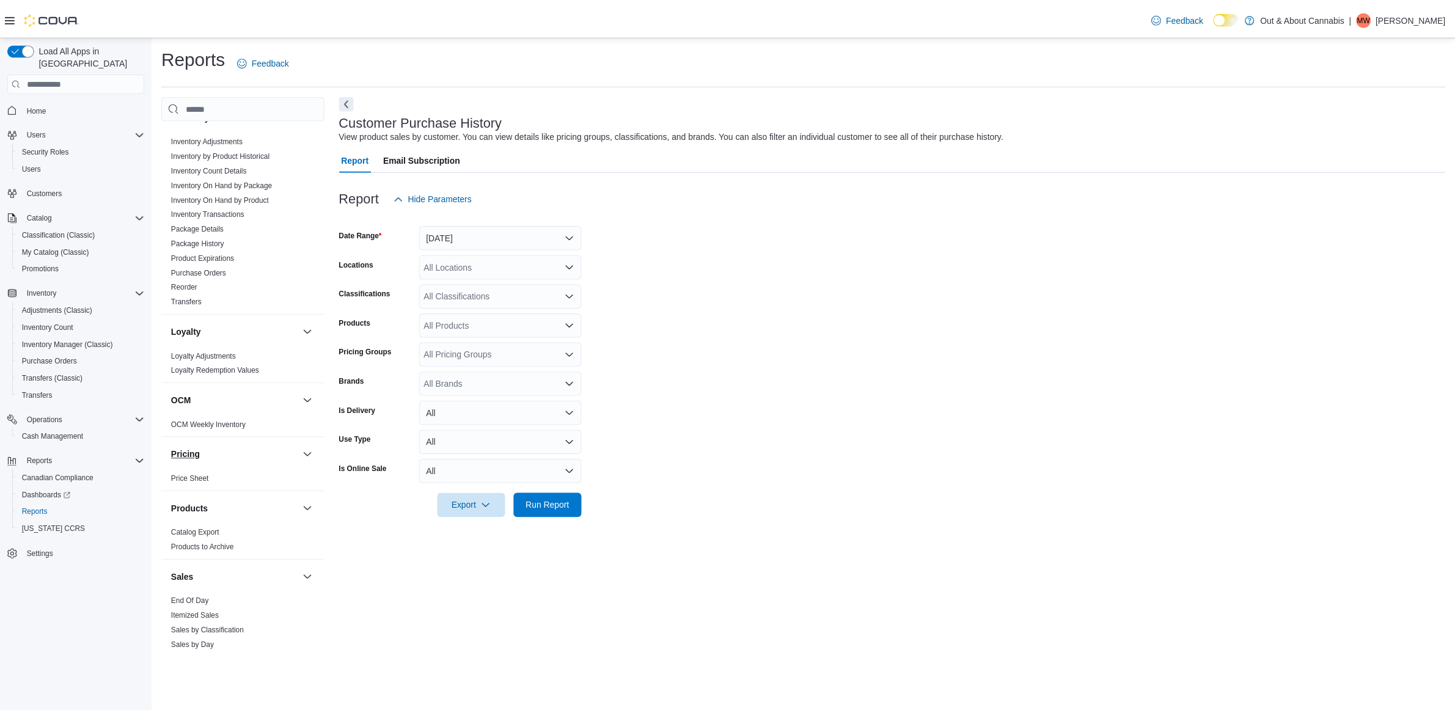
scroll to position [645, 0]
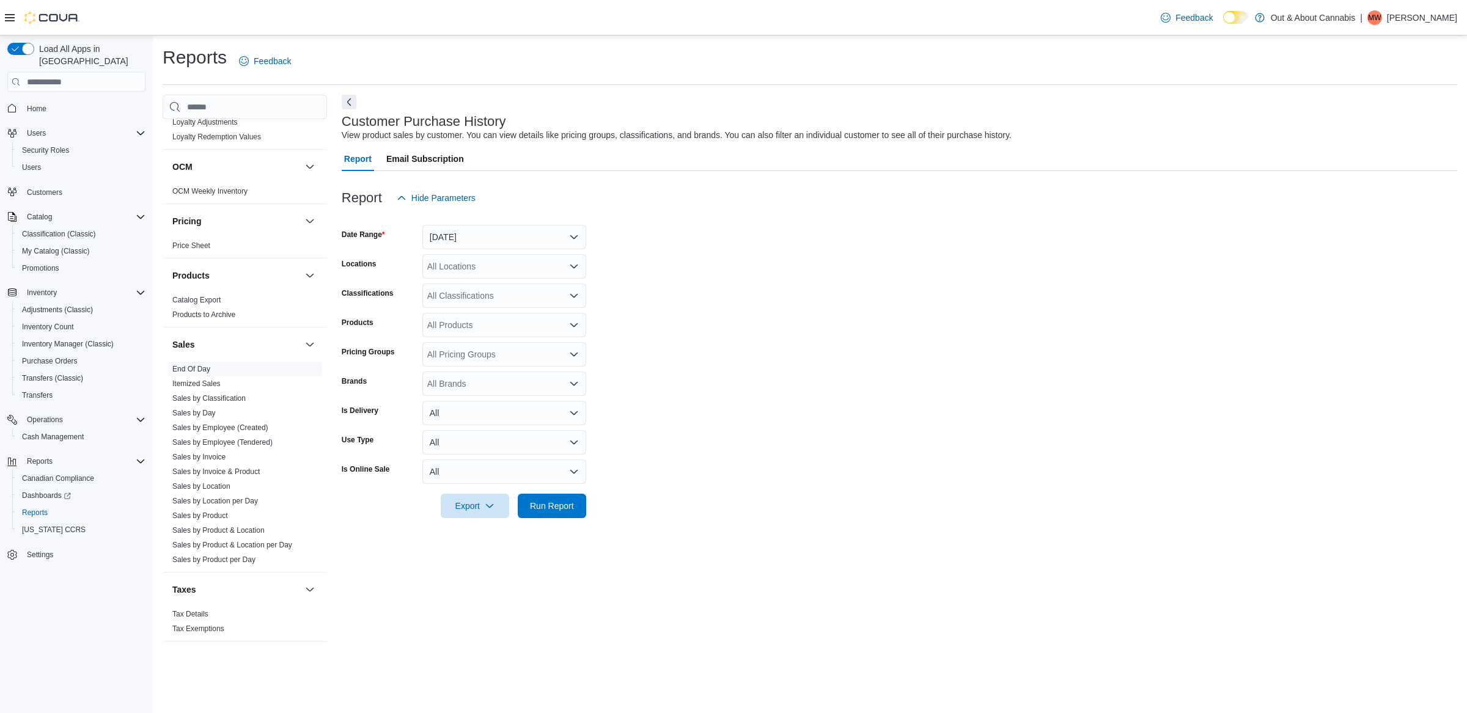
click at [193, 367] on link "End Of Day" at bounding box center [191, 369] width 38 height 9
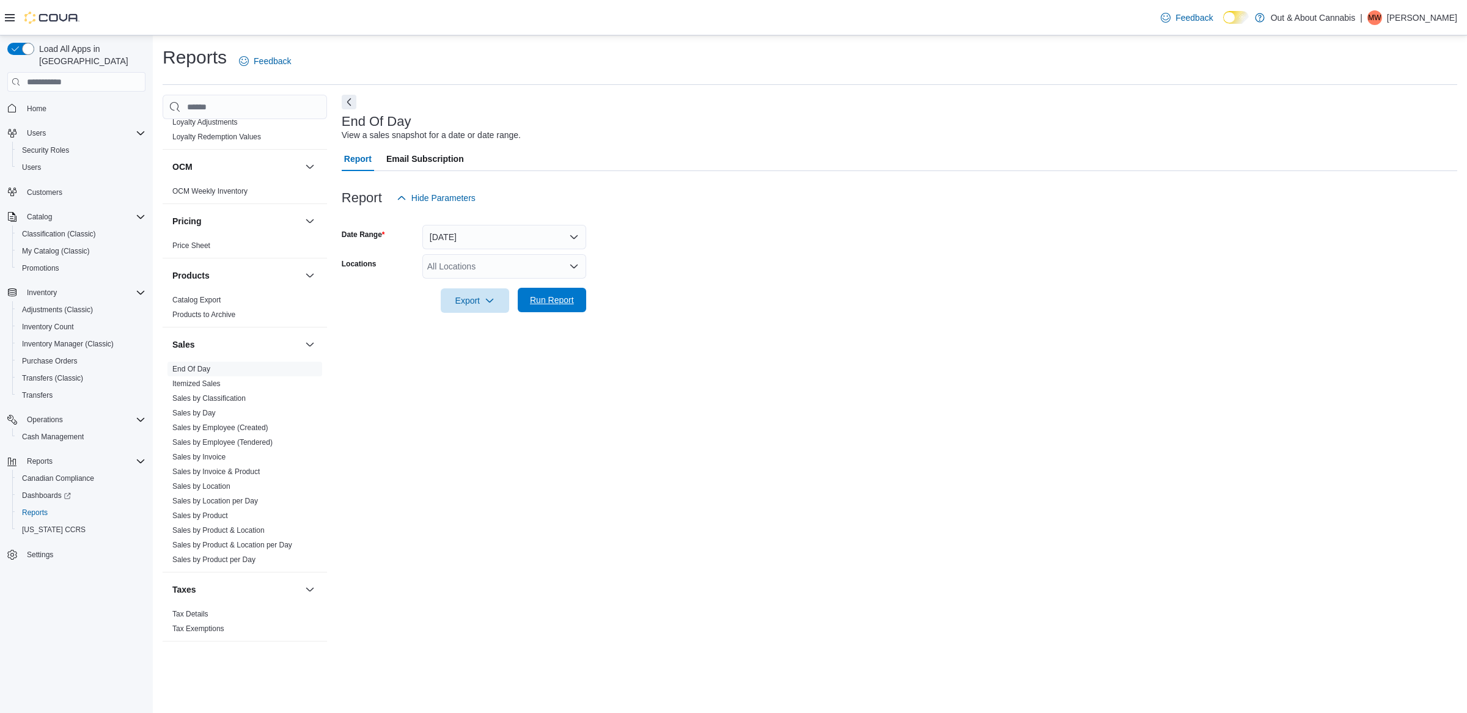
click at [540, 296] on span "Run Report" at bounding box center [552, 300] width 44 height 12
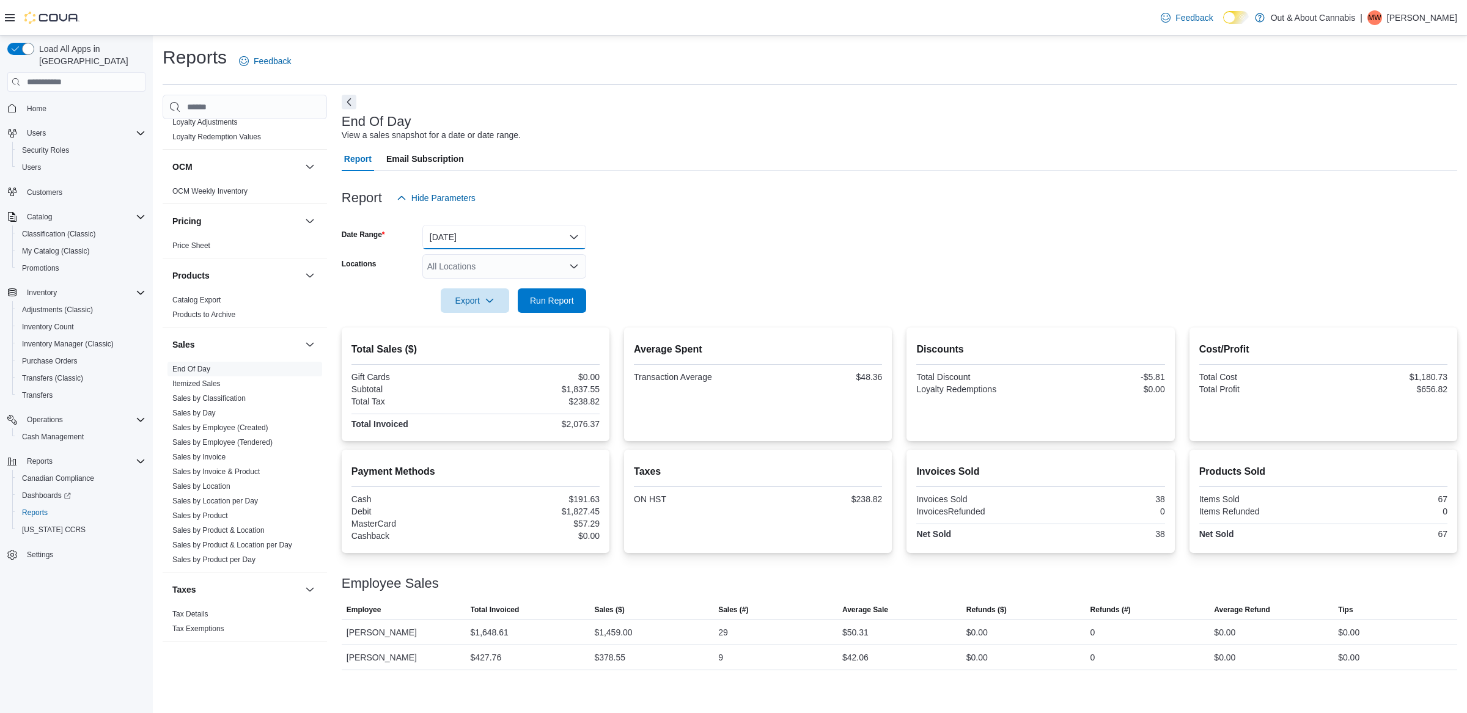
click at [498, 230] on button "[DATE]" at bounding box center [504, 237] width 164 height 24
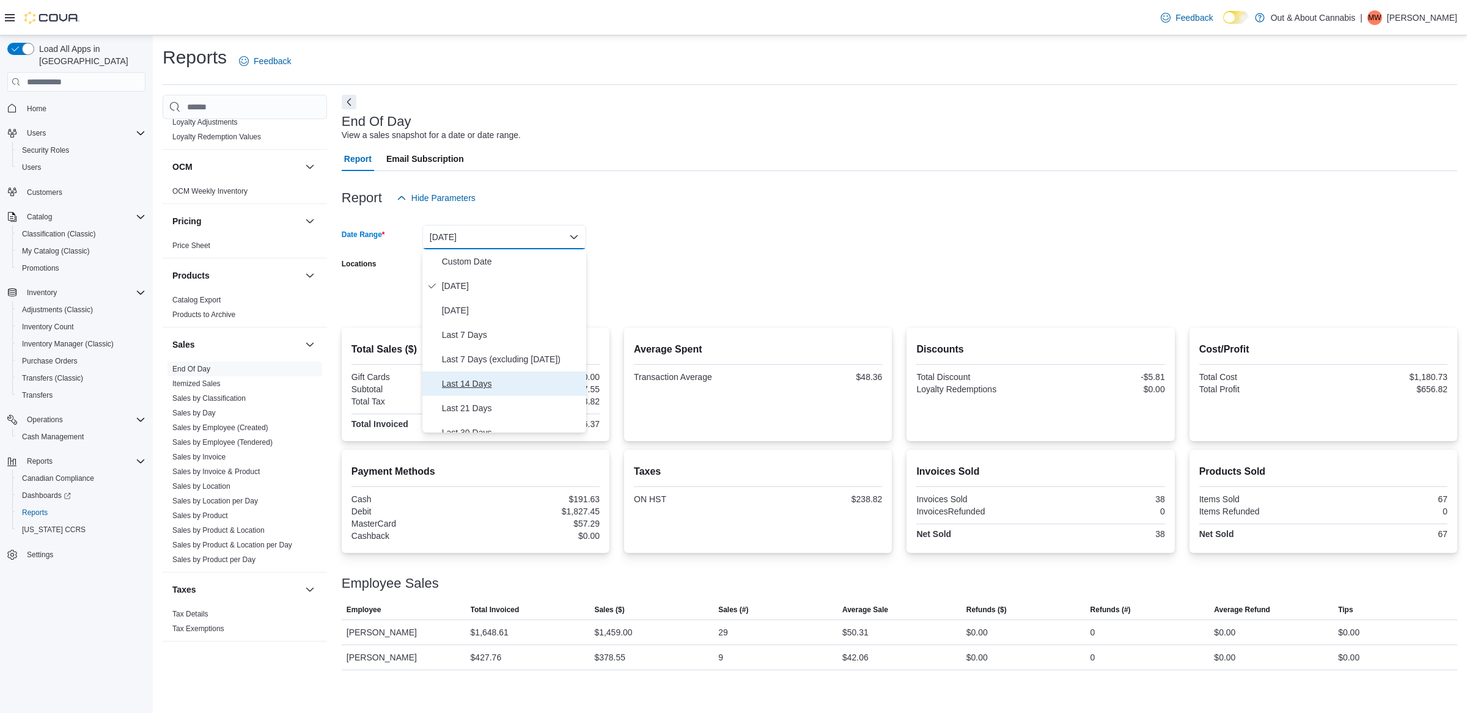
click at [490, 379] on span "Last 14 Days" at bounding box center [511, 384] width 139 height 15
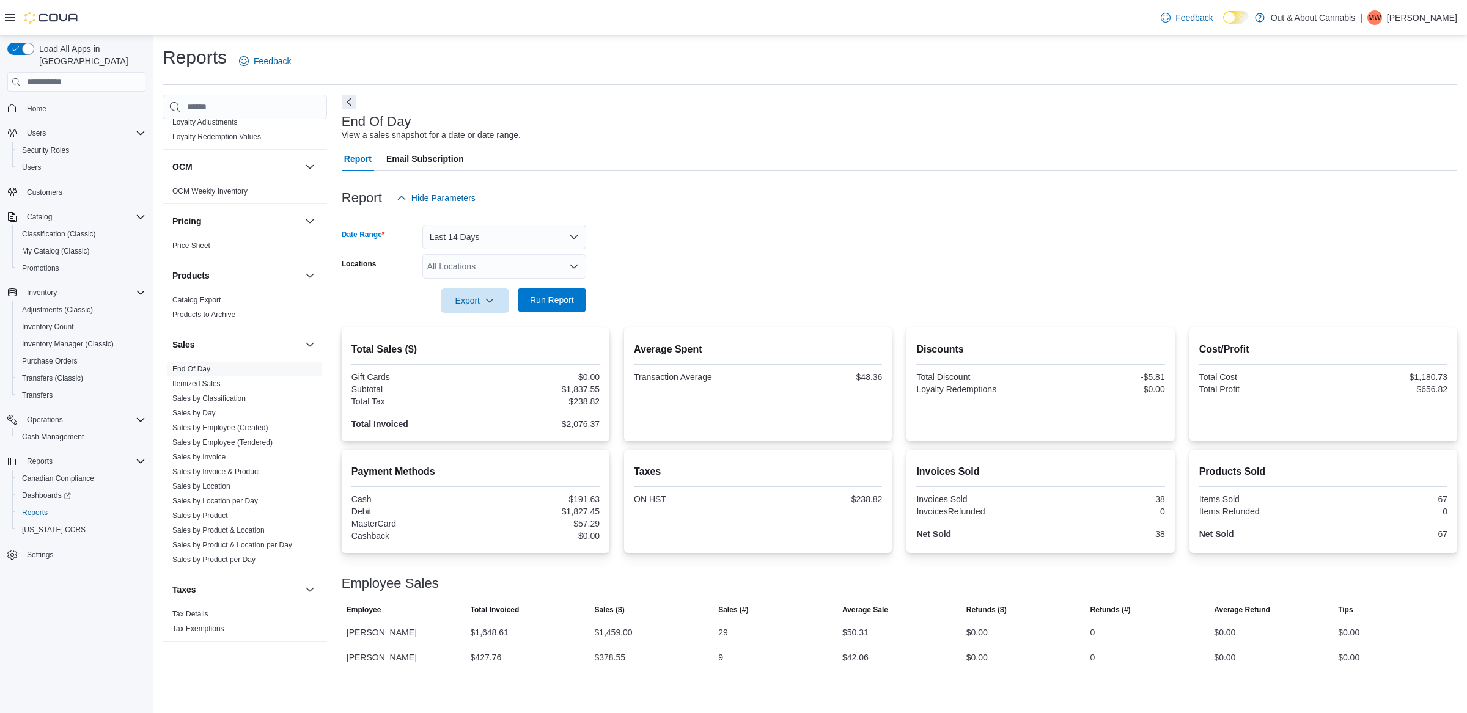
click at [535, 311] on span "Run Report" at bounding box center [552, 300] width 54 height 24
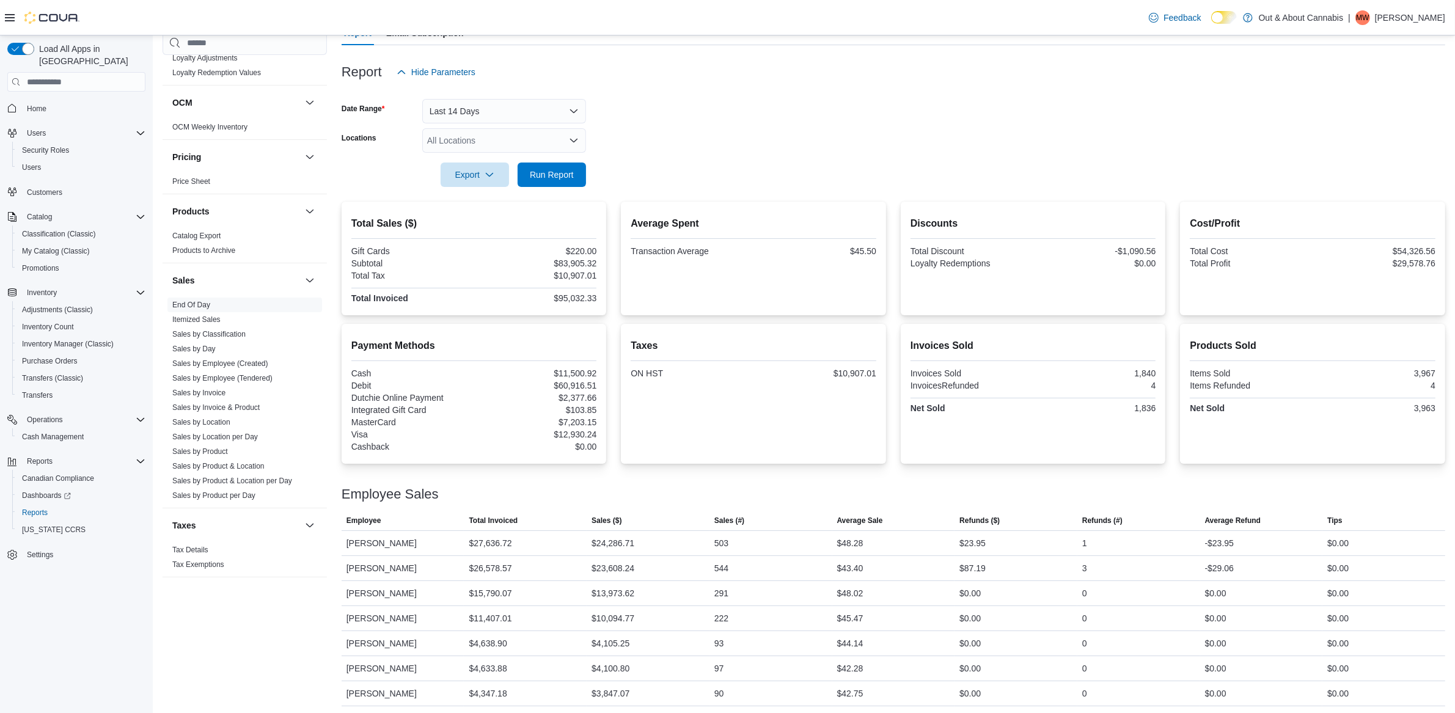
scroll to position [130, 0]
click at [479, 101] on button "Last 14 Days" at bounding box center [504, 108] width 164 height 24
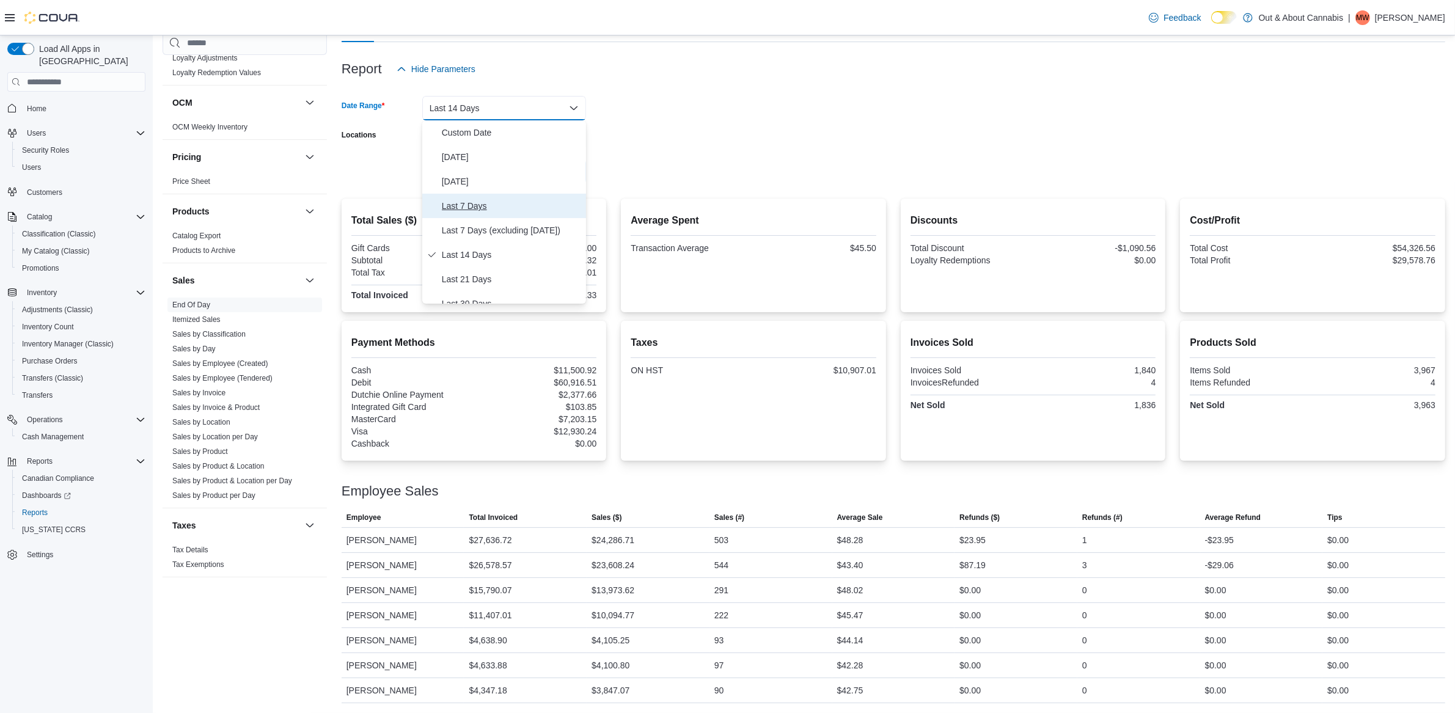
click at [462, 208] on span "Last 7 Days" at bounding box center [511, 206] width 139 height 15
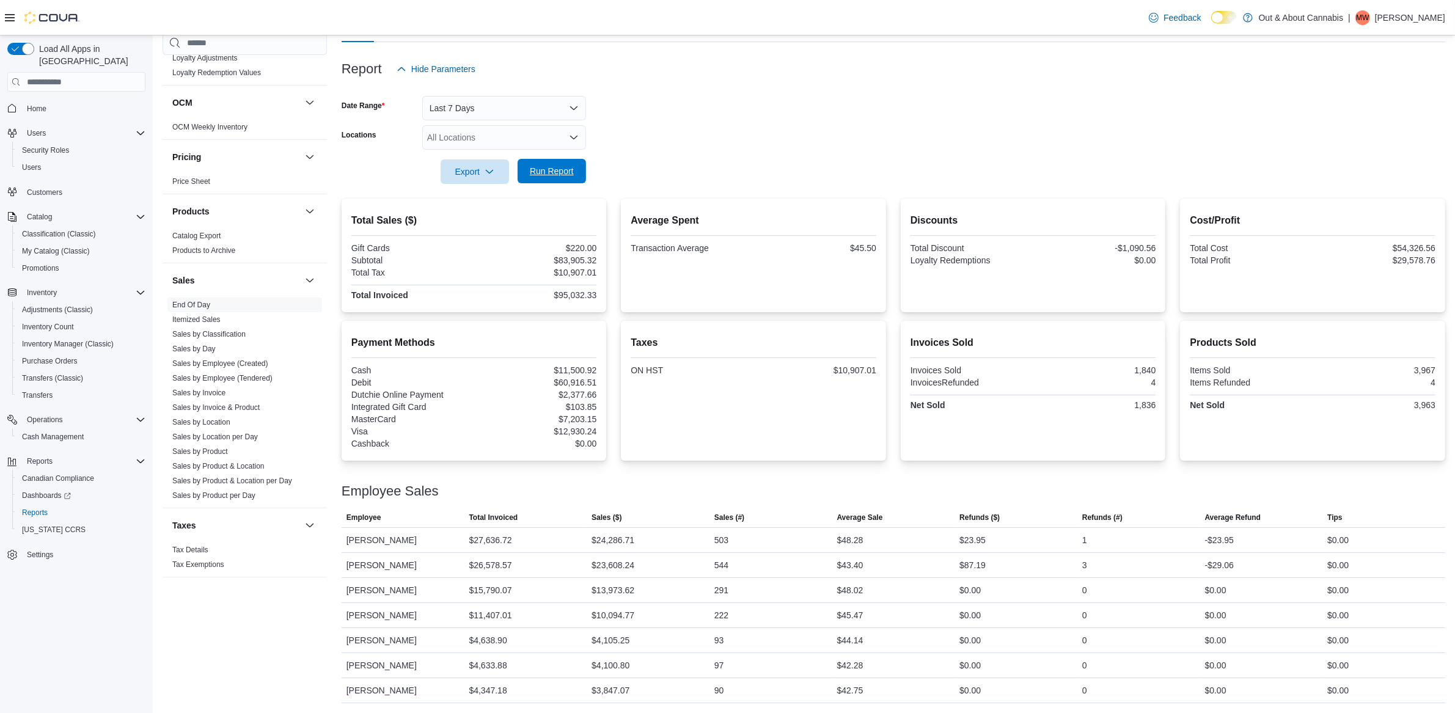
click at [570, 166] on span "Run Report" at bounding box center [552, 171] width 44 height 12
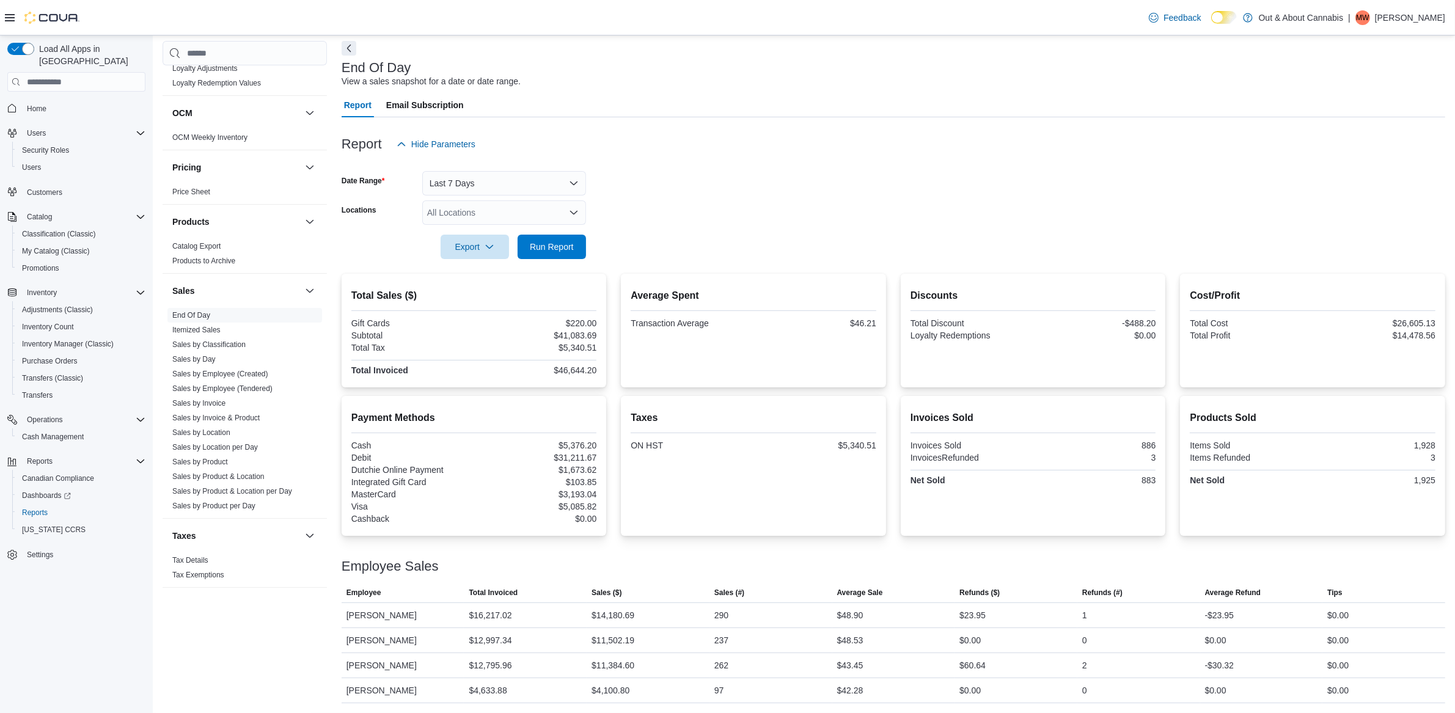
scroll to position [54, 0]
click at [268, 373] on link "Sales by Employee (Created)" at bounding box center [220, 374] width 96 height 9
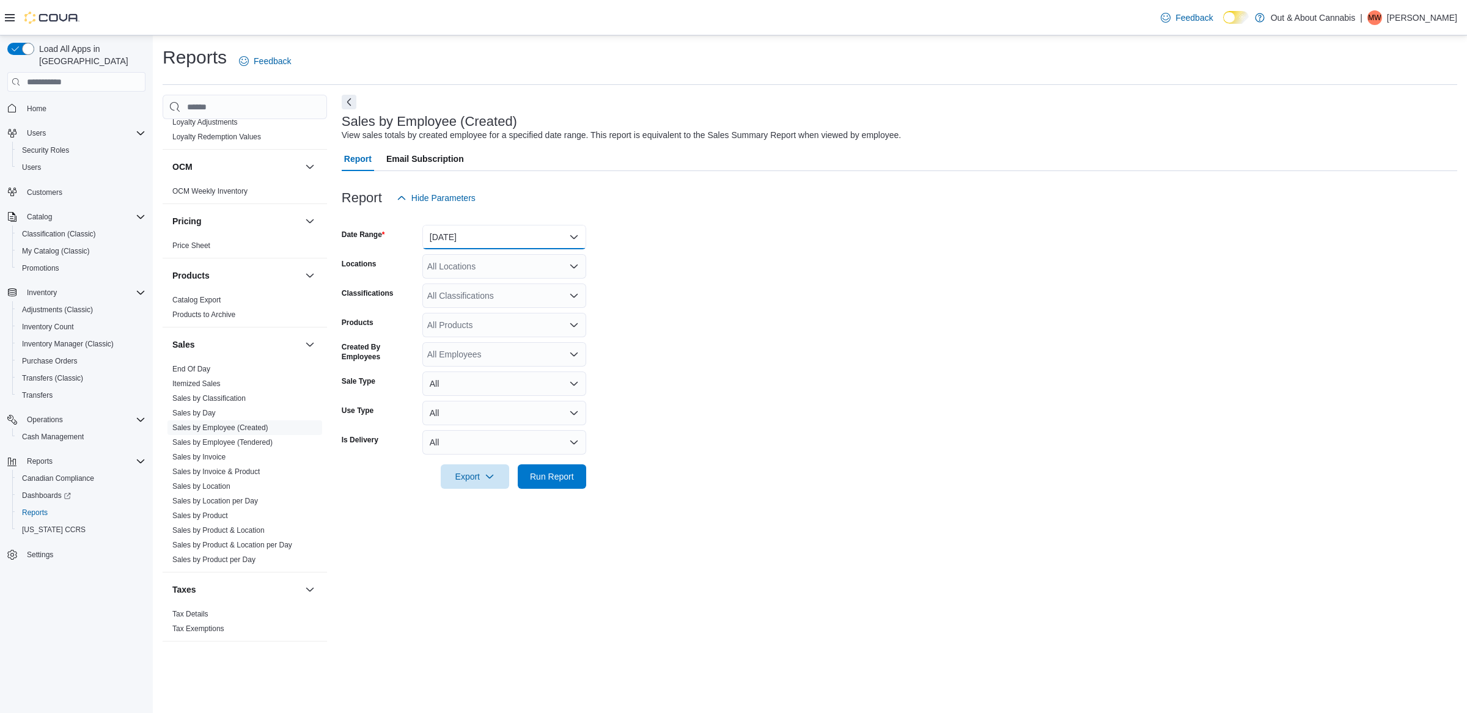
click at [510, 229] on button "[DATE]" at bounding box center [504, 237] width 164 height 24
click at [500, 426] on span "Last 30 Days" at bounding box center [511, 432] width 139 height 15
click at [559, 477] on span "Run Report" at bounding box center [552, 476] width 44 height 12
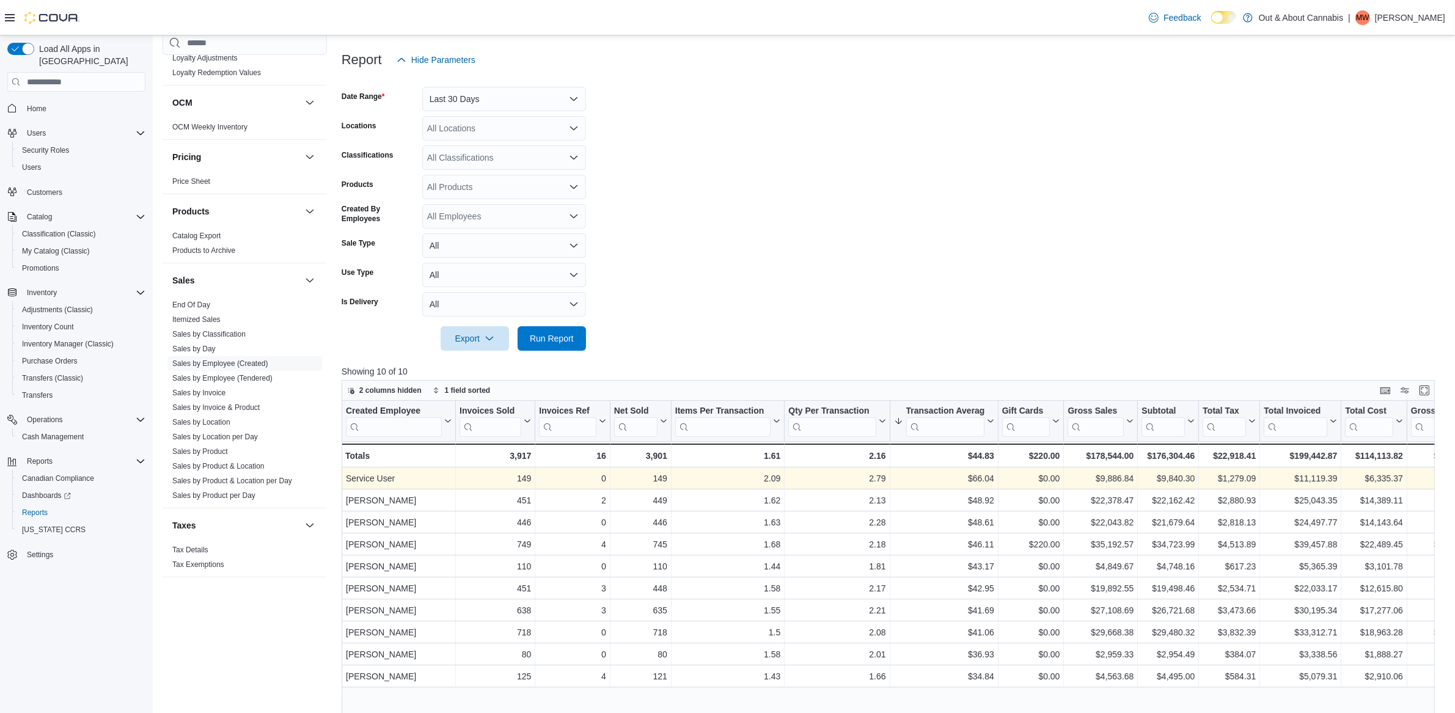
scroll to position [142, 0]
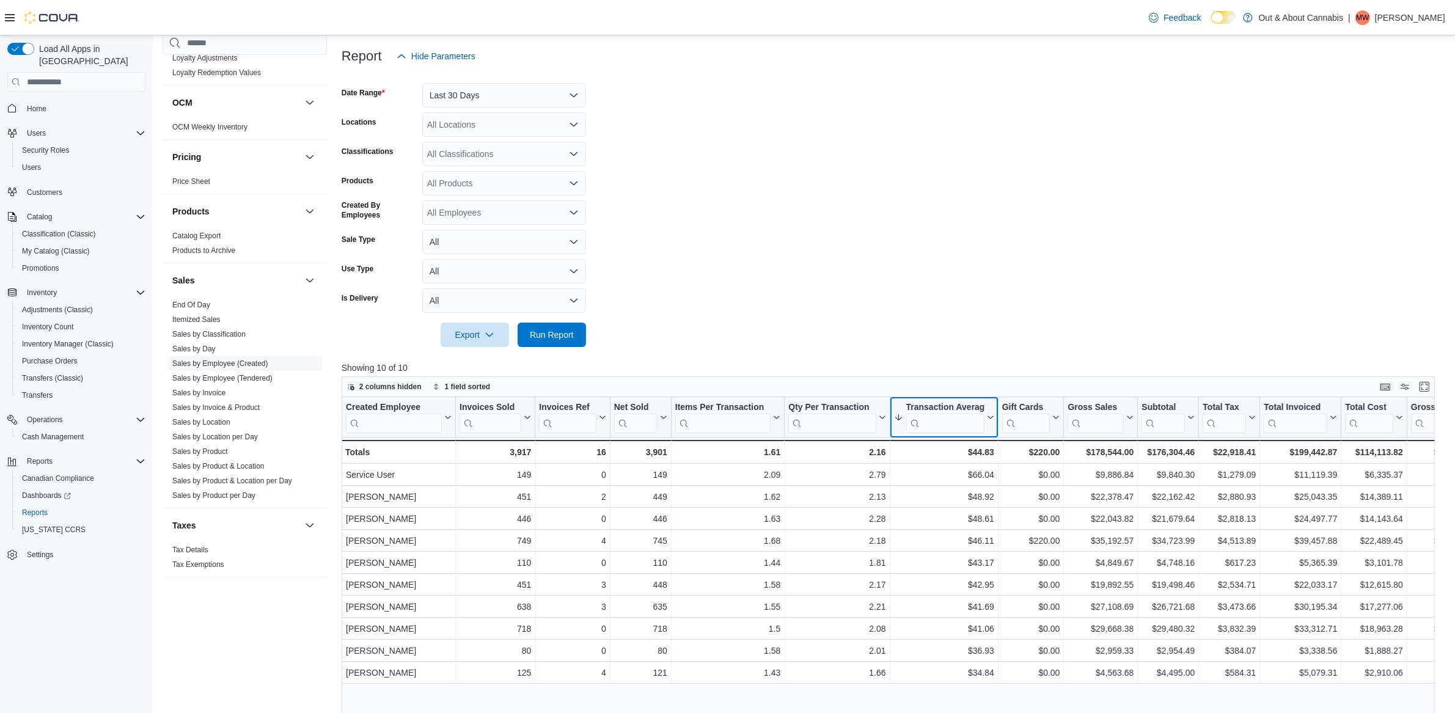
click at [990, 412] on button "Transaction Average" at bounding box center [944, 417] width 100 height 31
click at [965, 481] on span "Sort High-Low" at bounding box center [950, 479] width 46 height 10
click at [663, 414] on icon at bounding box center [663, 417] width 10 height 7
click at [668, 477] on span "Sort High-Low" at bounding box center [647, 479] width 46 height 10
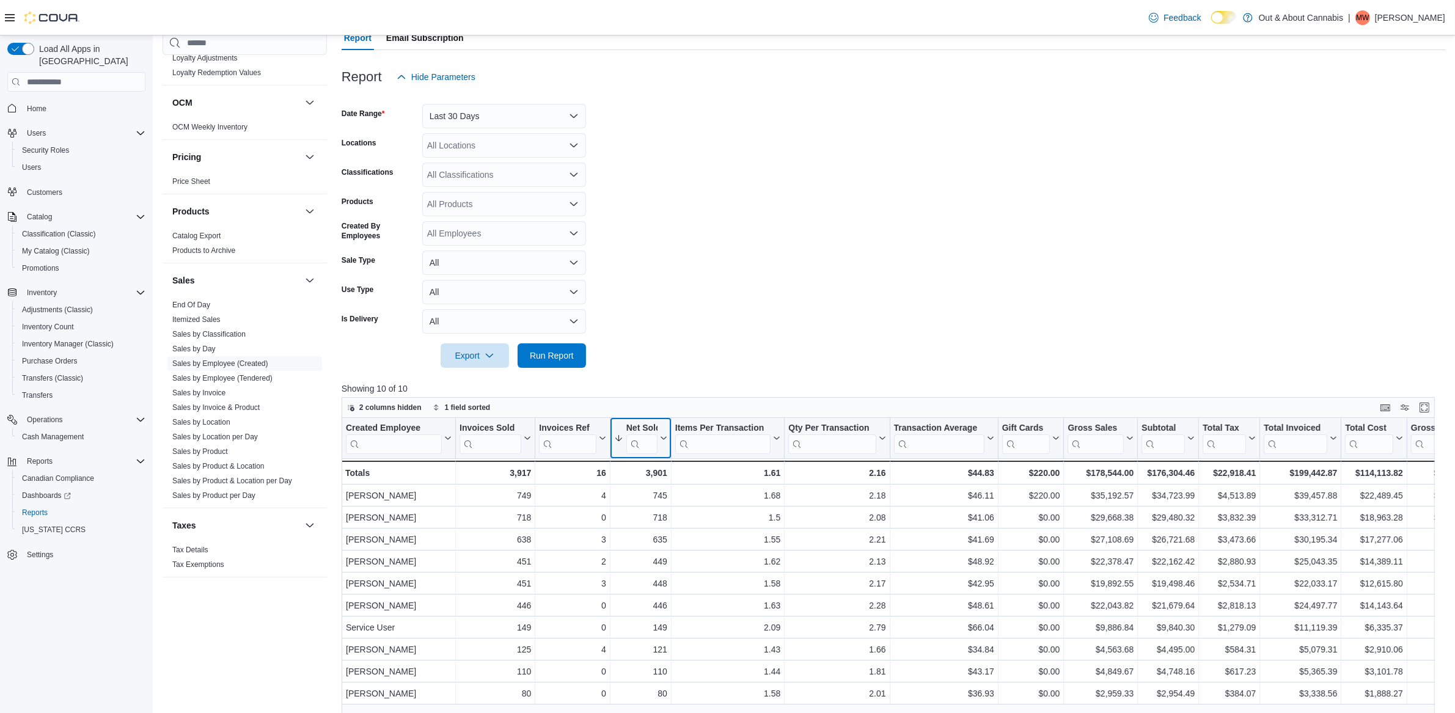
scroll to position [0, 0]
